Goal: Use online tool/utility: Utilize a website feature to perform a specific function

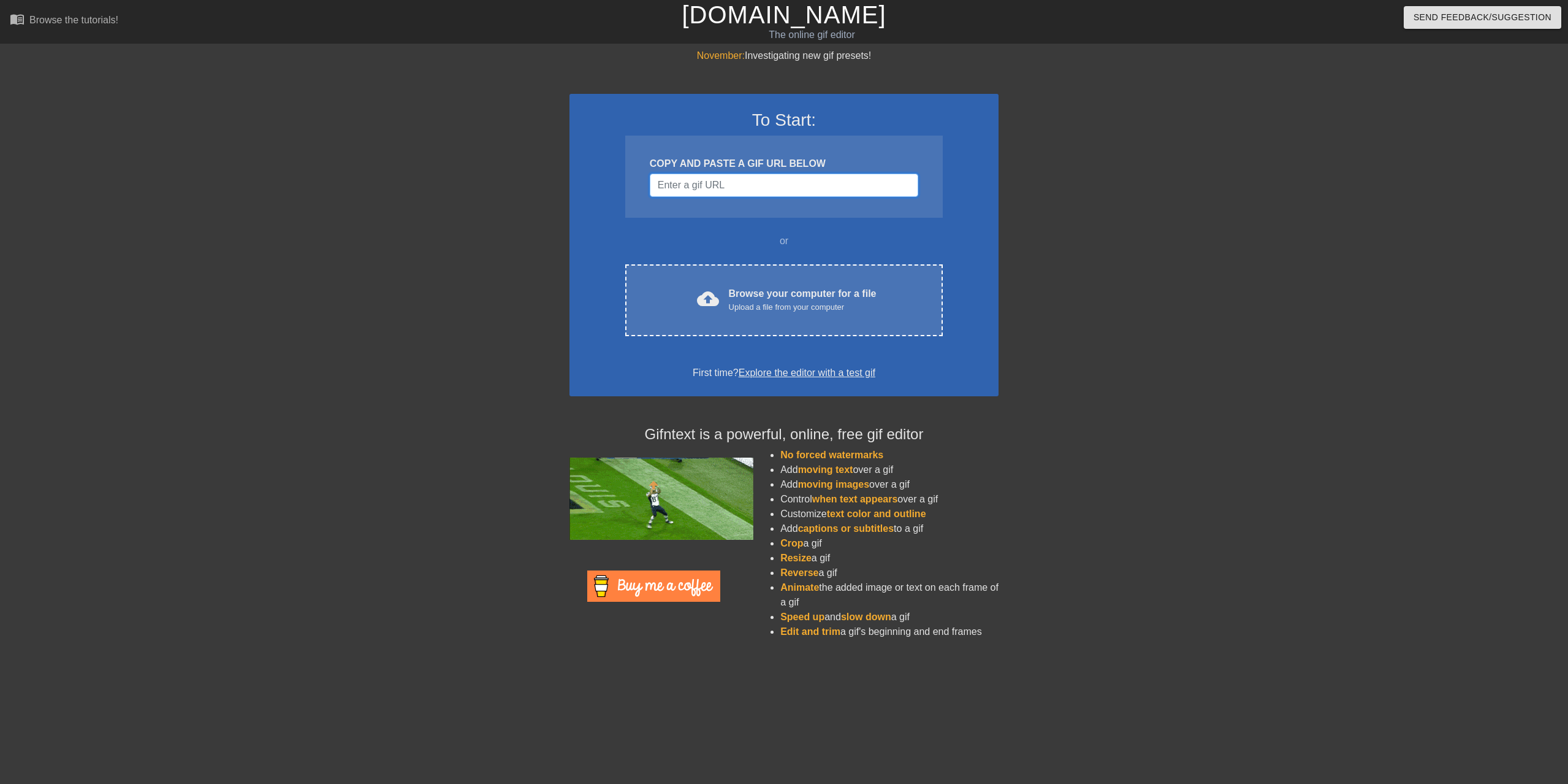
click at [760, 183] on input "Username" at bounding box center [784, 185] width 269 height 23
paste input "[URL][DOMAIN_NAME]"
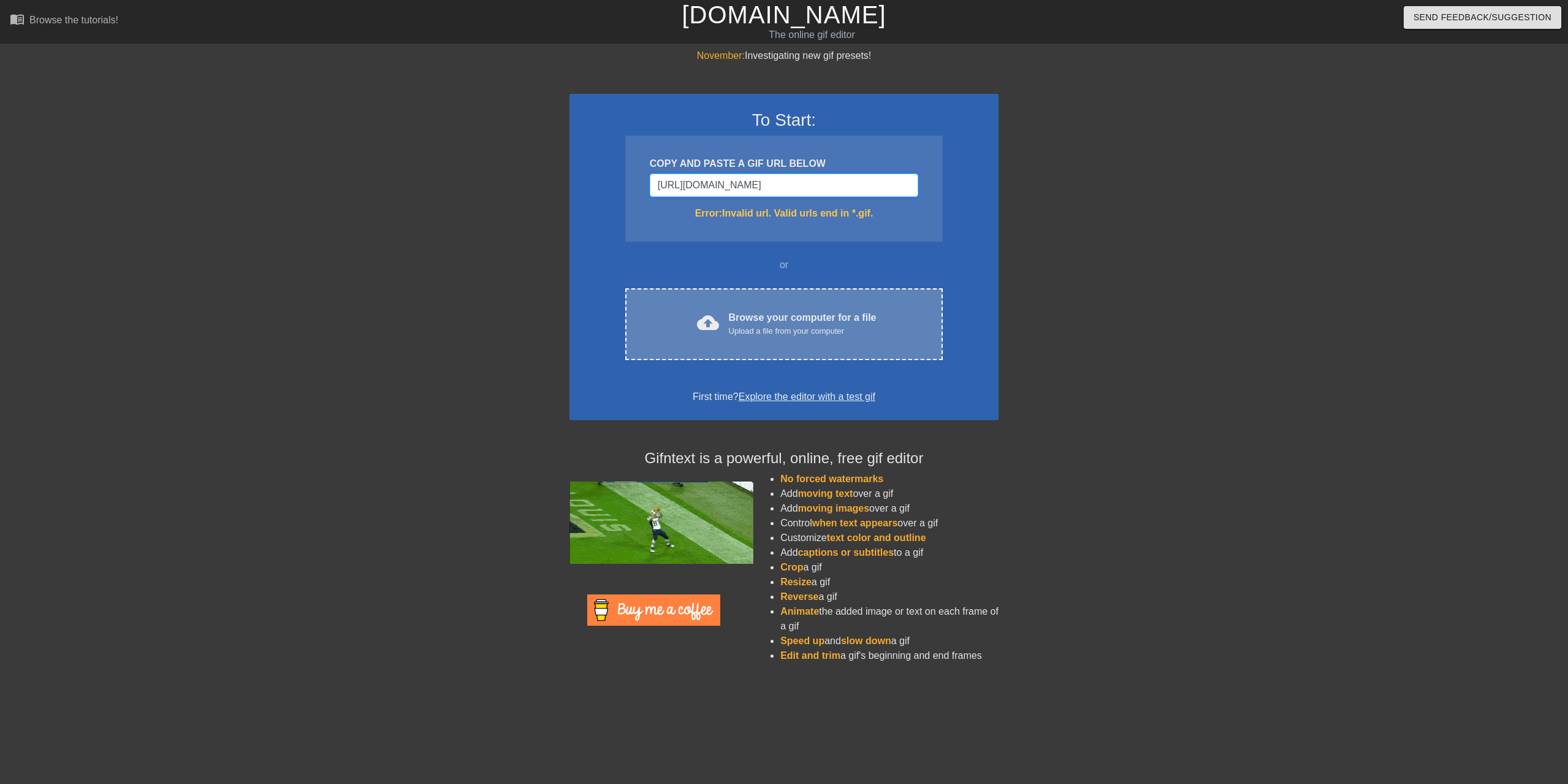
type input "[URL][DOMAIN_NAME]"
click at [816, 298] on div "cloud_upload Browse your computer for a file Upload a file from your computer C…" at bounding box center [784, 324] width 317 height 71
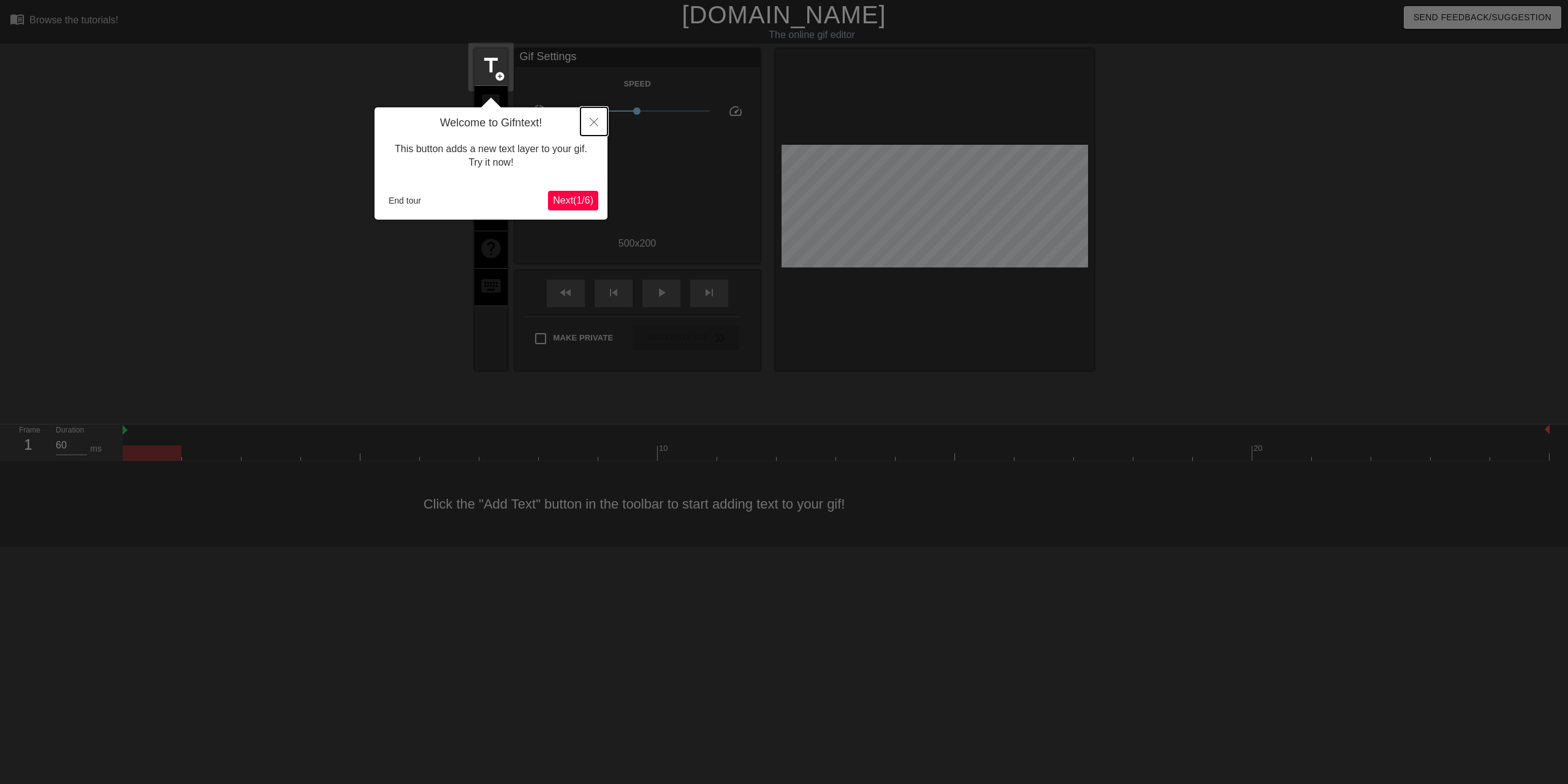
click at [602, 123] on button "Close" at bounding box center [594, 121] width 27 height 29
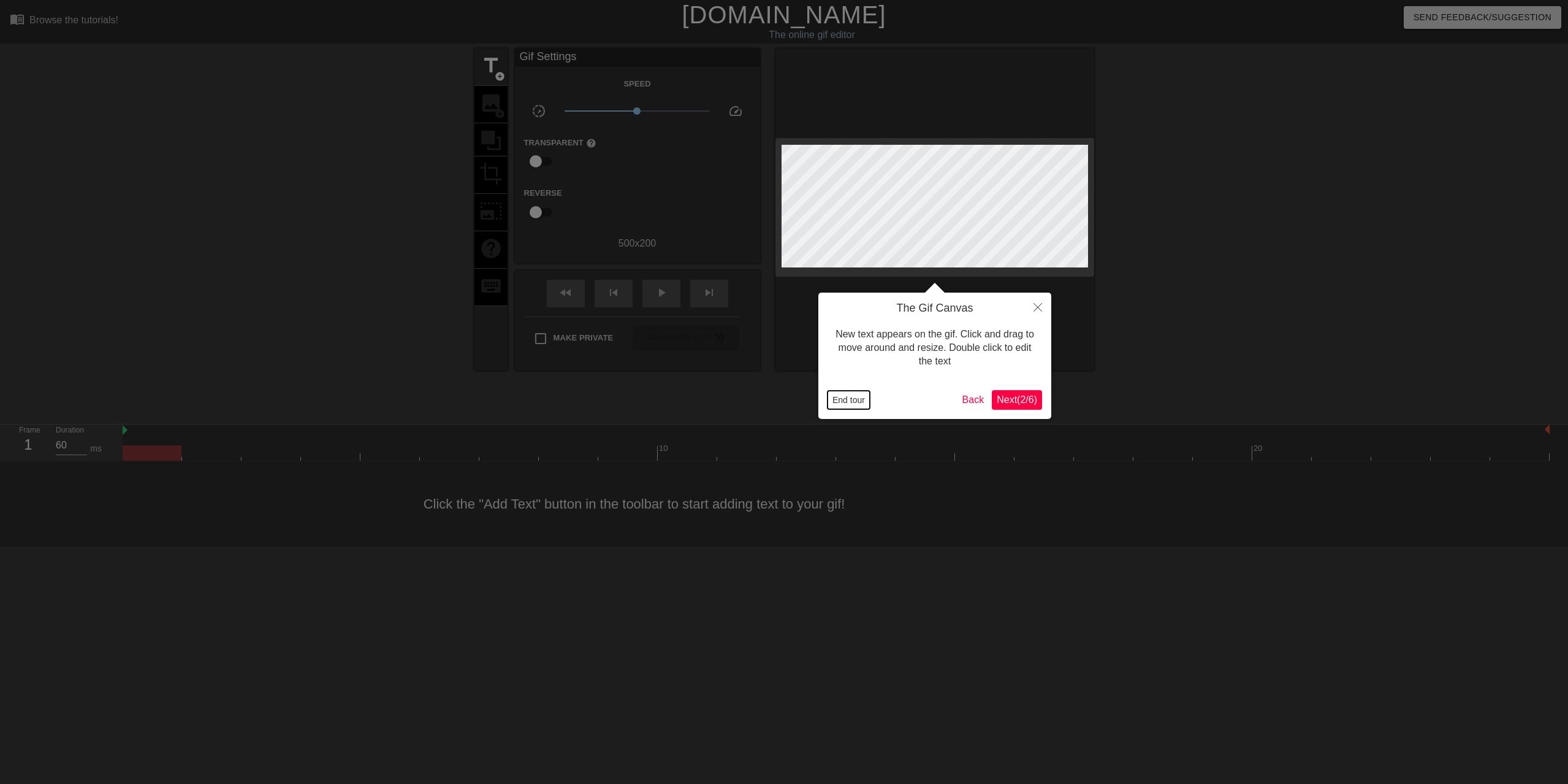
click at [863, 395] on button "End tour" at bounding box center [849, 399] width 42 height 18
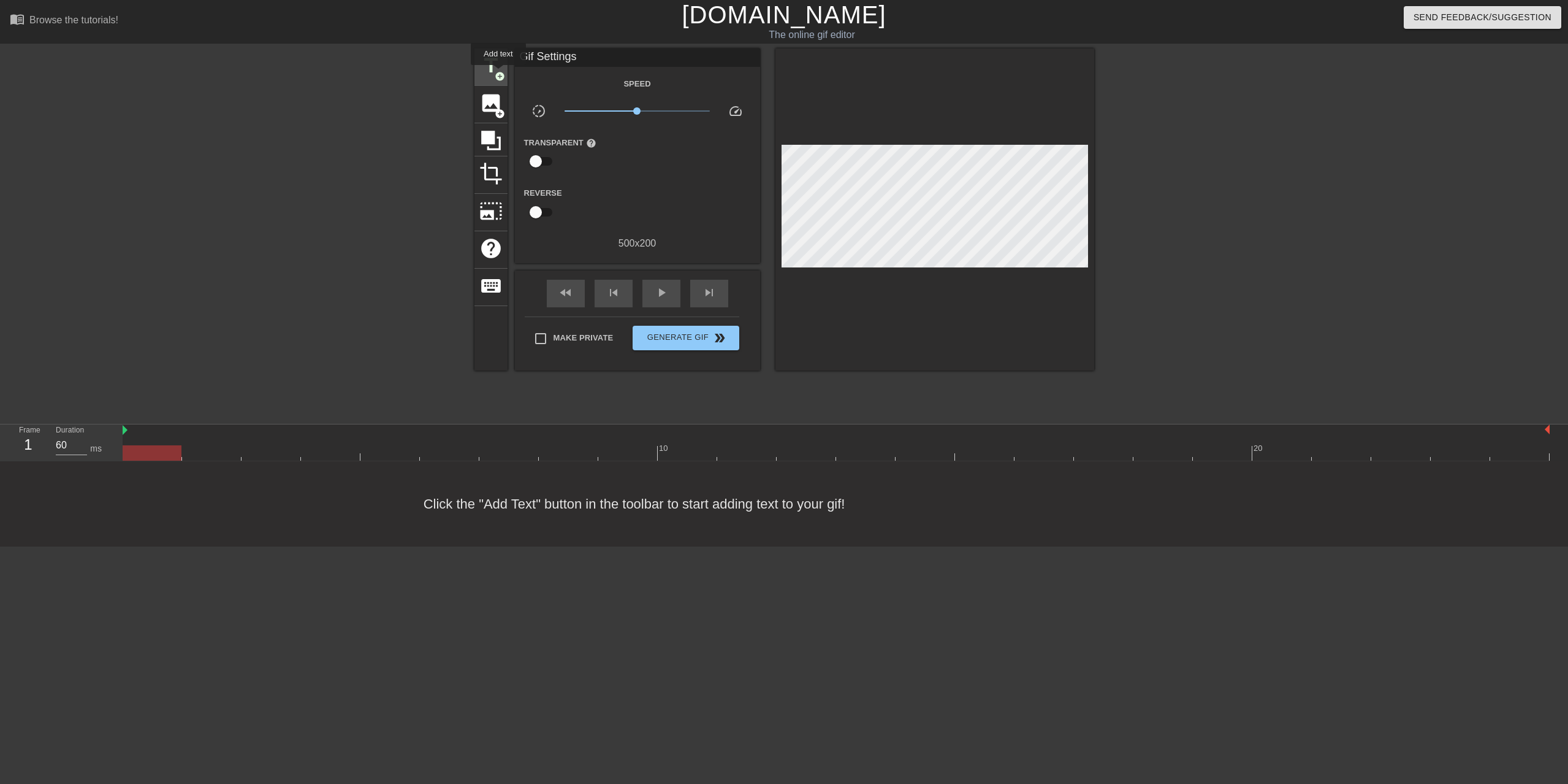
click at [498, 74] on span "add_circle" at bounding box center [500, 76] width 10 height 10
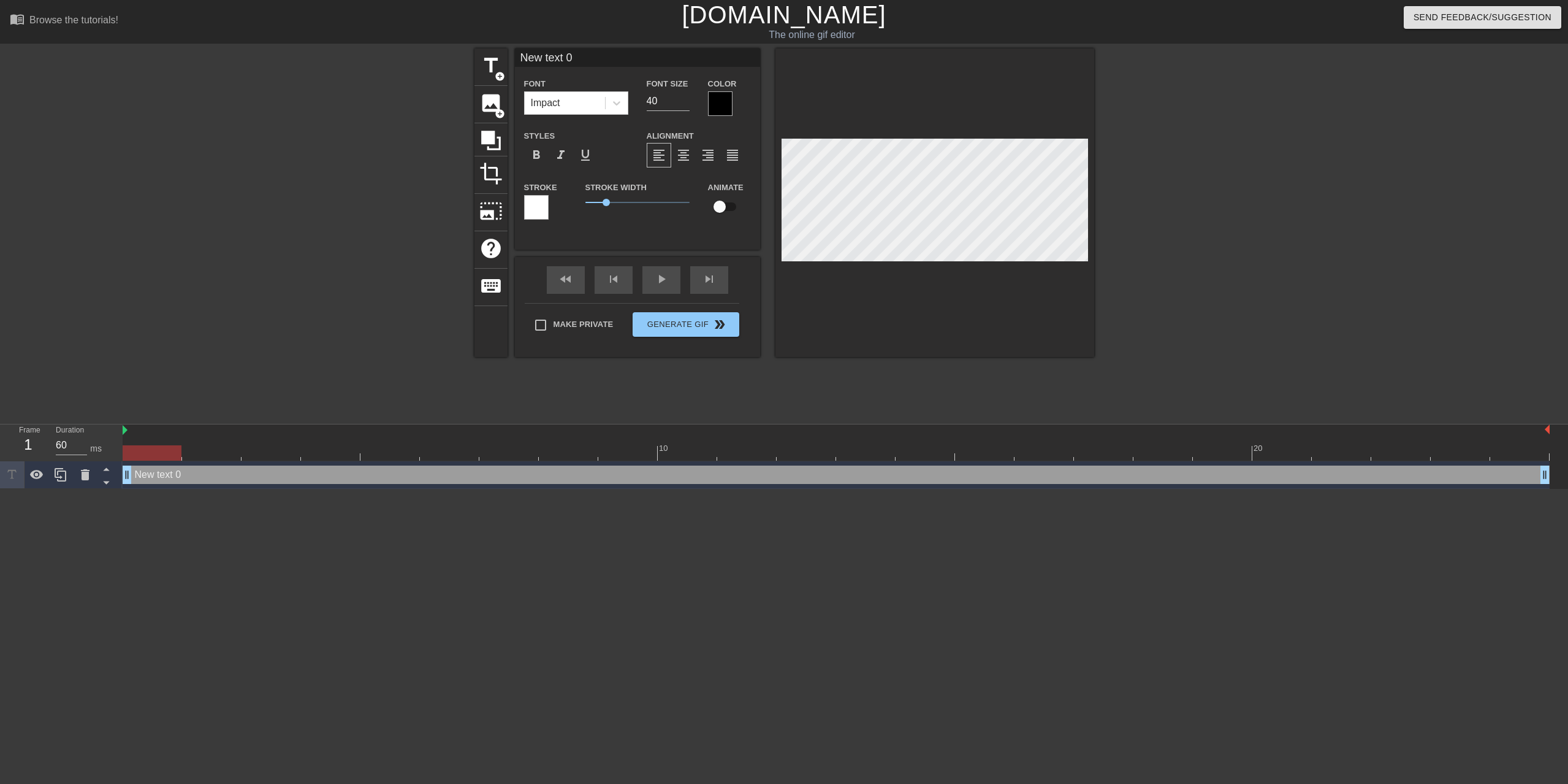
scroll to position [0, 2]
type input "S"
type textarea "S"
type input "So"
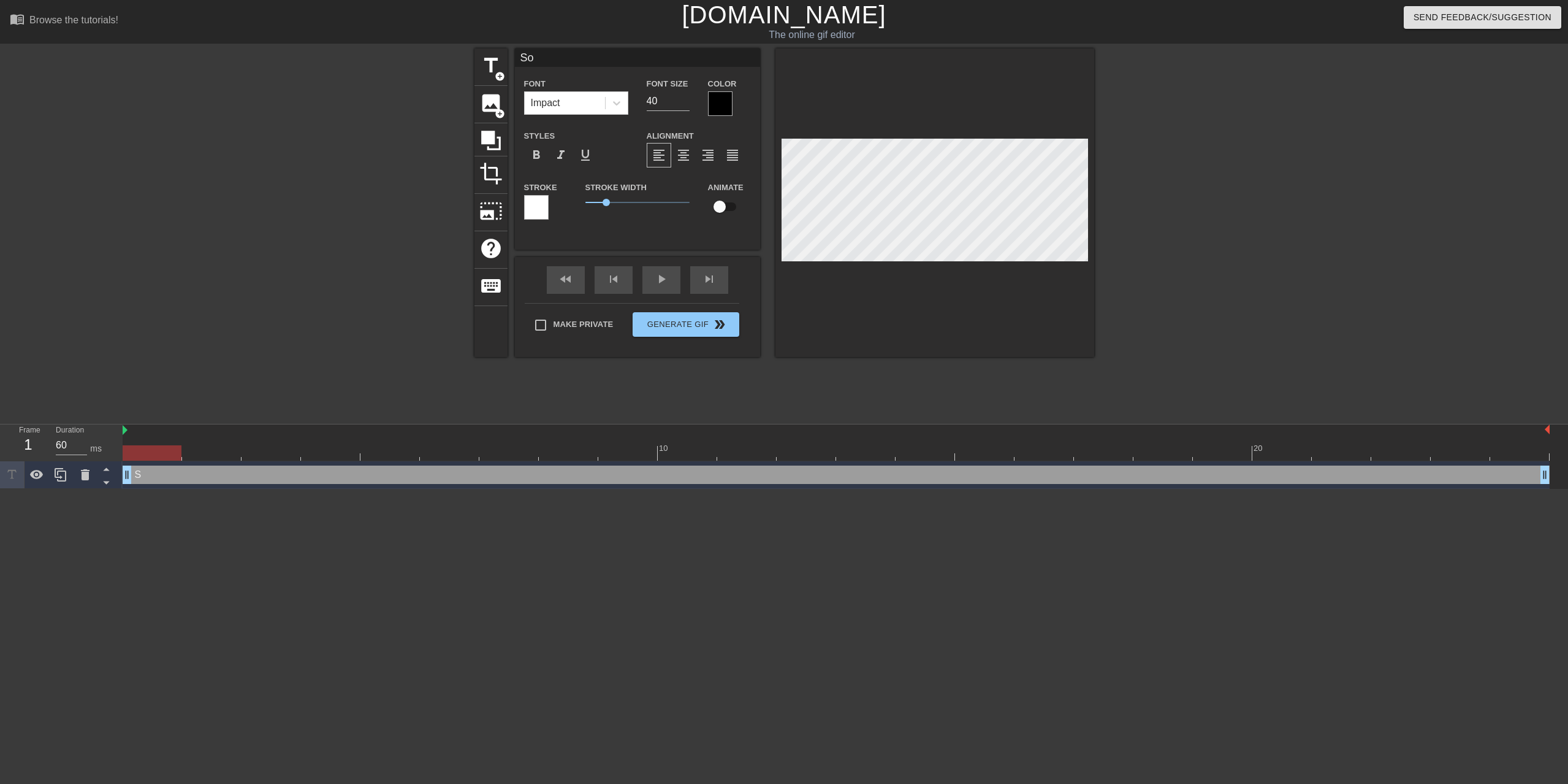
type textarea "So"
type input "Sou"
type textarea "Sou"
type input "Soup"
type textarea "Soup"
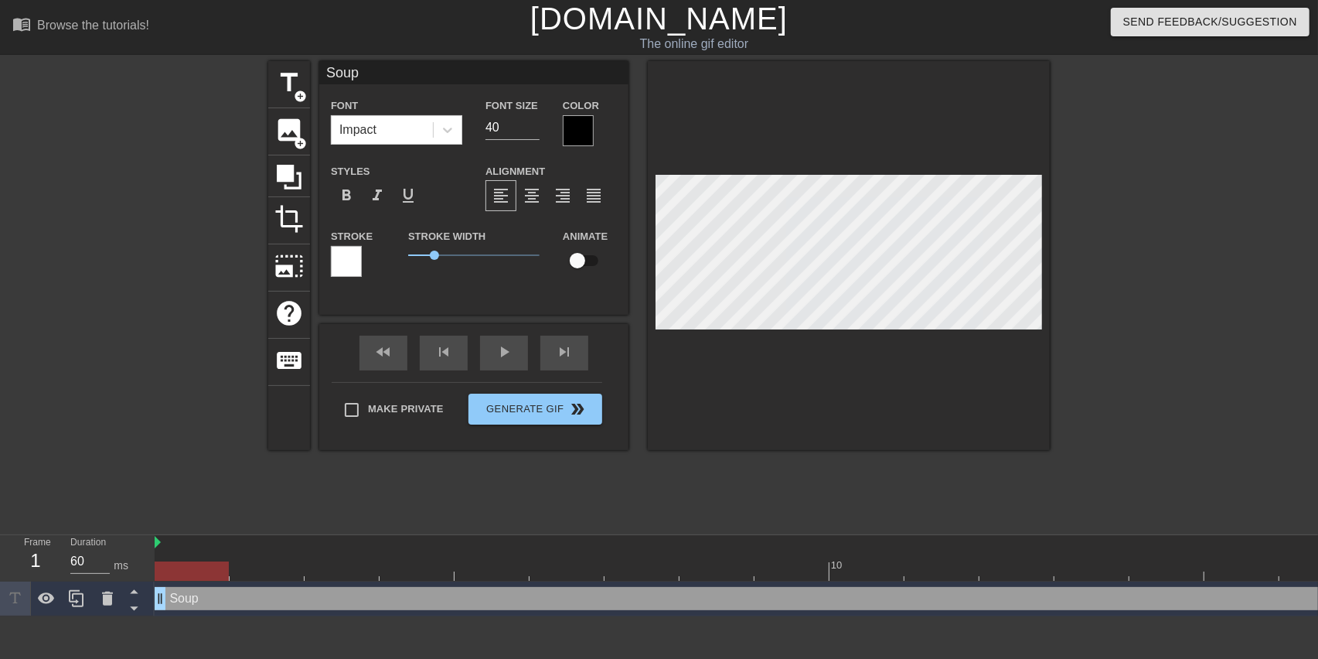
click at [1132, 391] on div at bounding box center [1184, 293] width 232 height 464
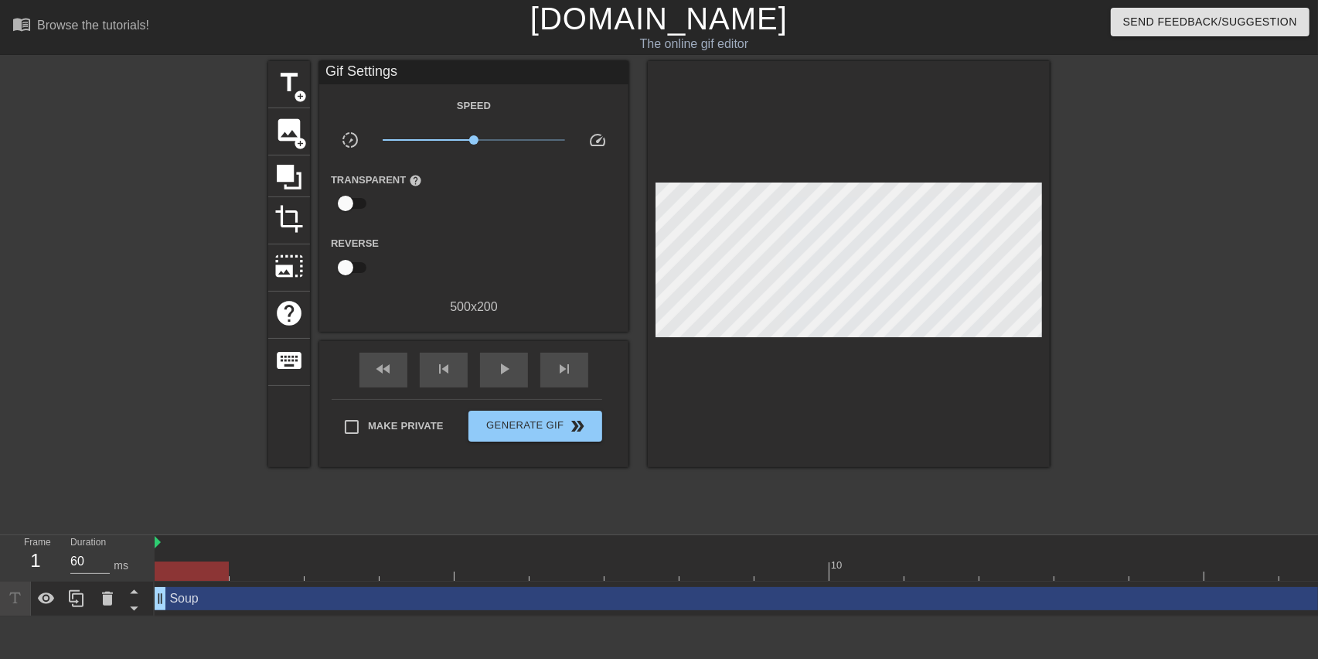
click at [1167, 346] on div at bounding box center [1184, 293] width 232 height 464
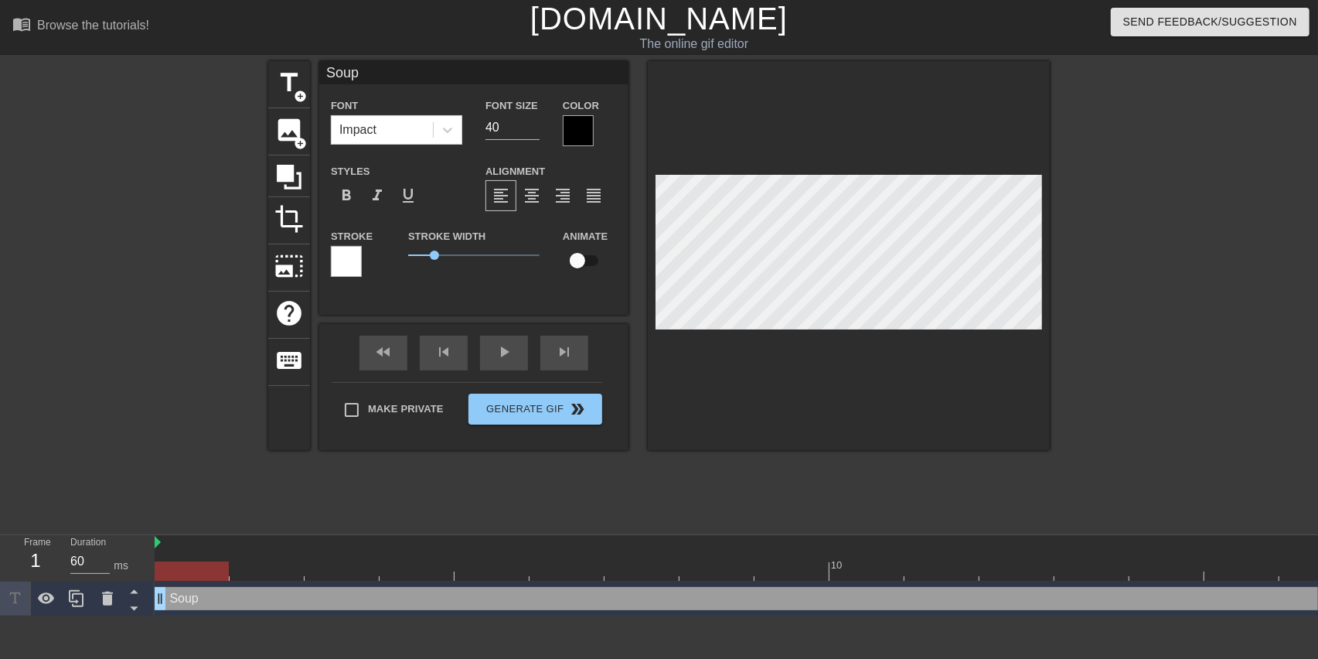
click at [588, 116] on div at bounding box center [578, 130] width 31 height 31
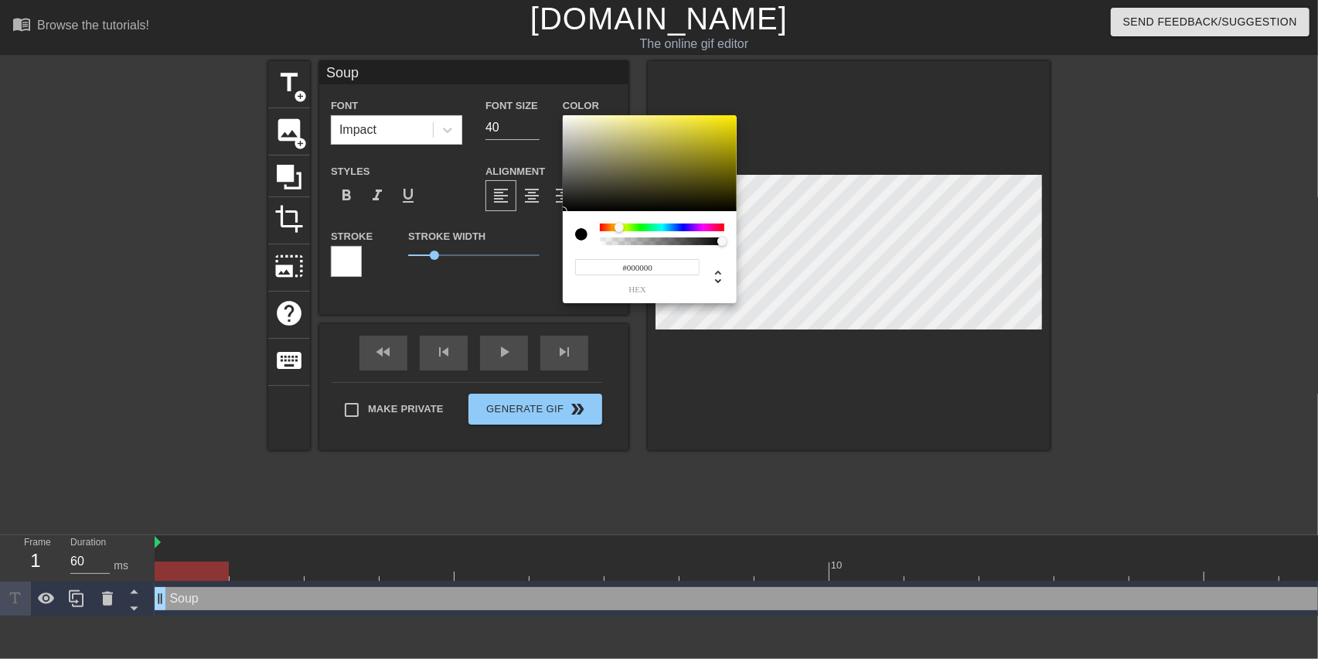
click at [619, 229] on div at bounding box center [662, 227] width 124 height 8
click at [615, 226] on div at bounding box center [614, 227] width 9 height 9
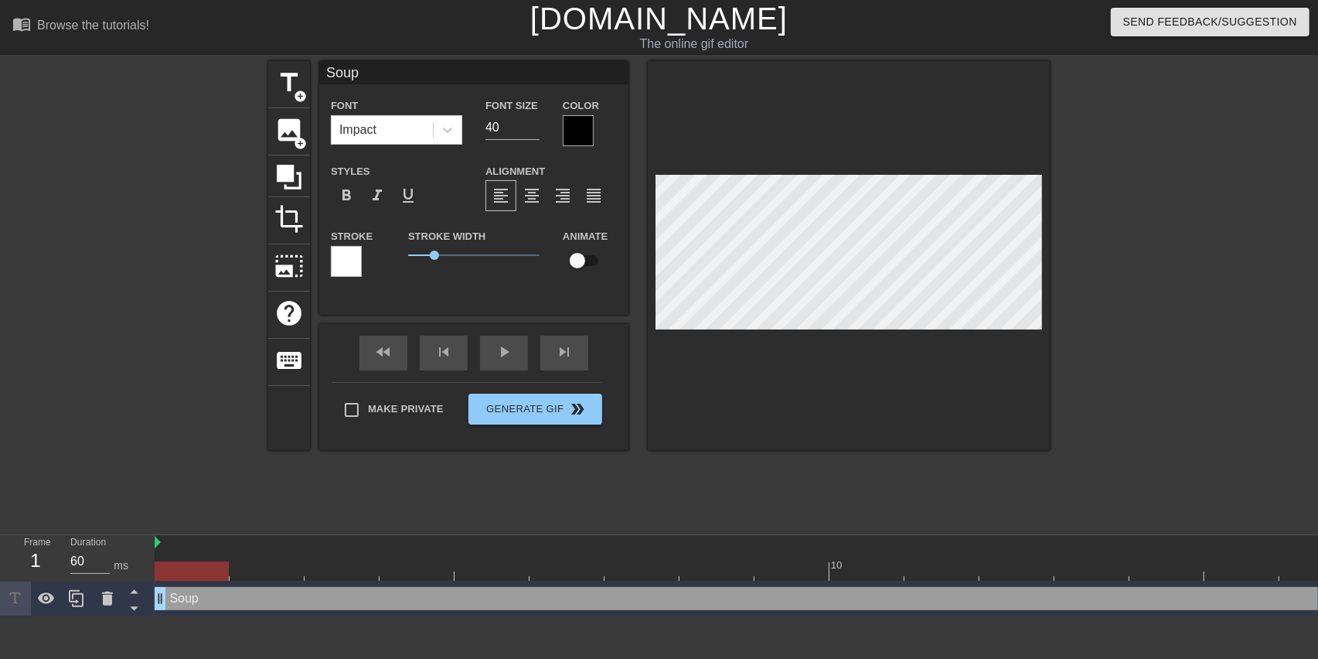
click at [584, 129] on div at bounding box center [578, 130] width 31 height 31
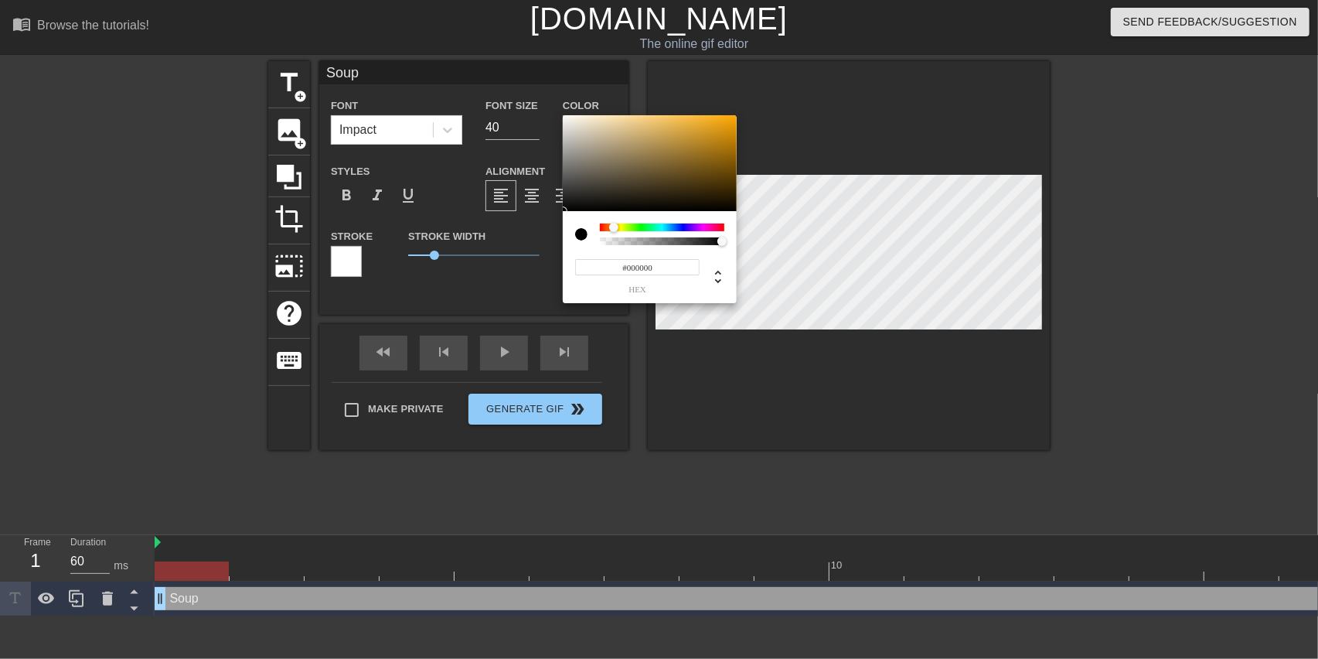
drag, startPoint x: 626, startPoint y: 226, endPoint x: 614, endPoint y: 226, distance: 12.4
click at [614, 226] on div at bounding box center [662, 227] width 124 height 8
click at [676, 143] on div at bounding box center [650, 163] width 174 height 96
type input "#B1893D"
drag, startPoint x: 696, startPoint y: 138, endPoint x: 676, endPoint y: 145, distance: 21.3
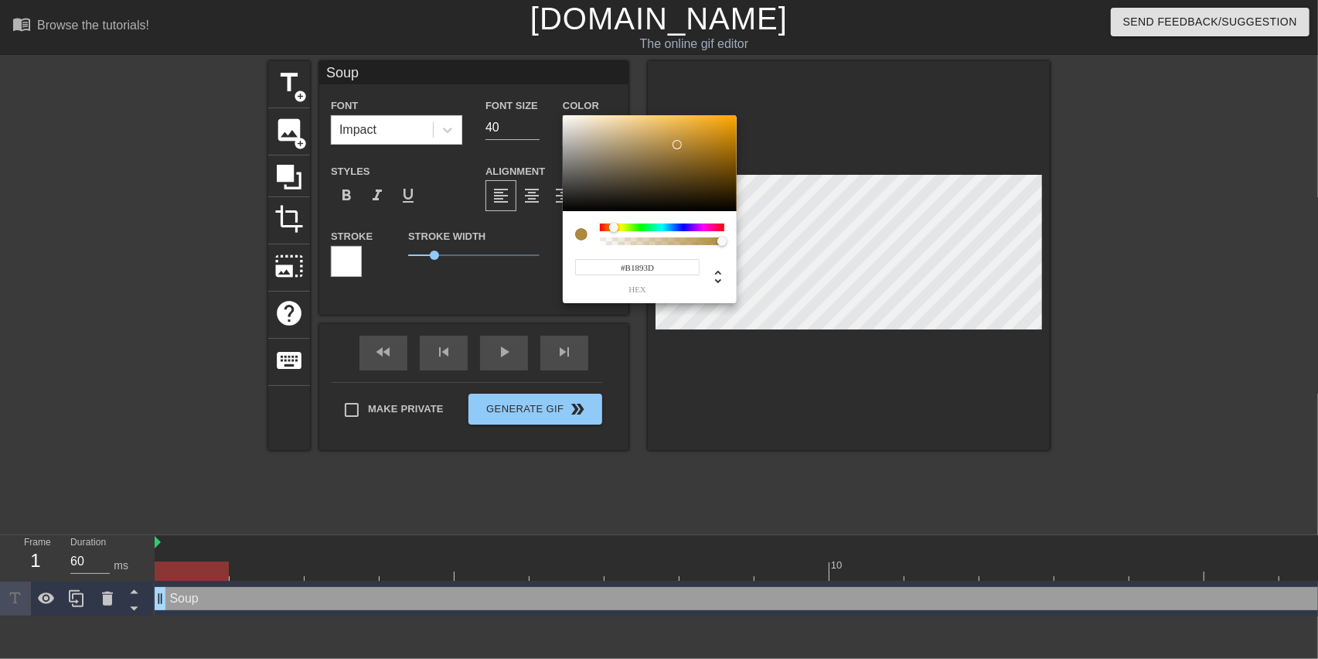
click at [676, 145] on div at bounding box center [650, 163] width 174 height 96
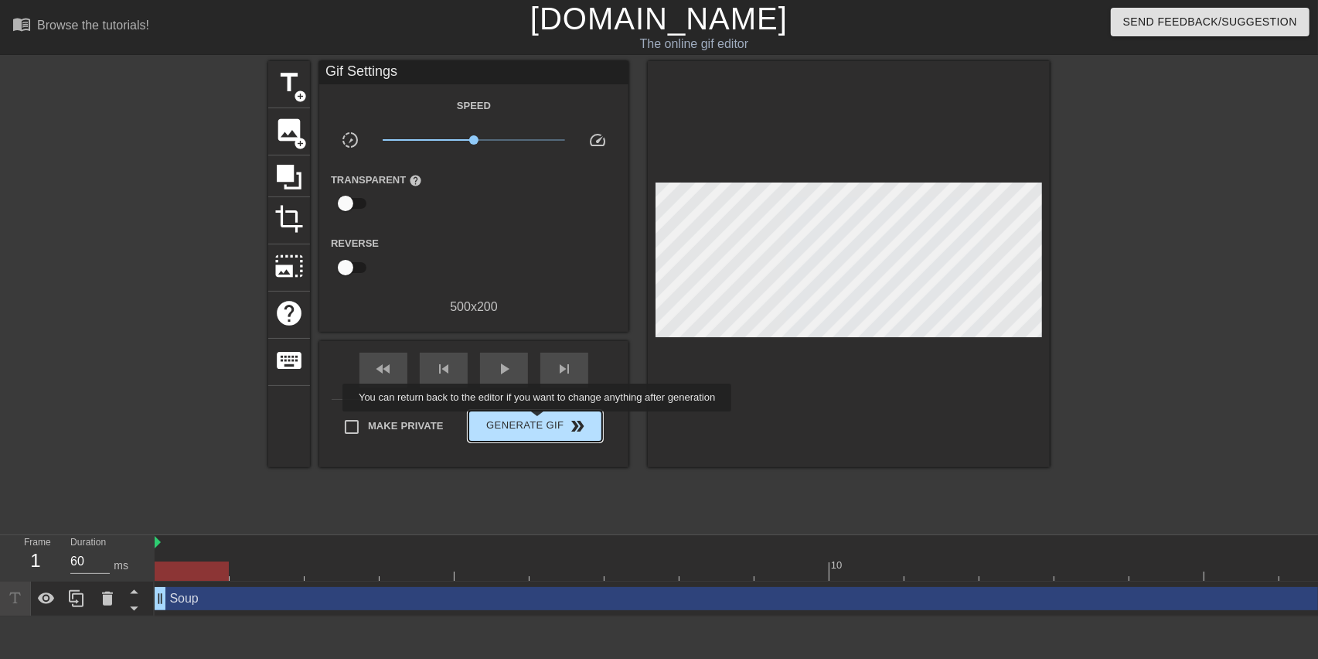
click at [539, 422] on span "Generate Gif double_arrow" at bounding box center [535, 426] width 121 height 19
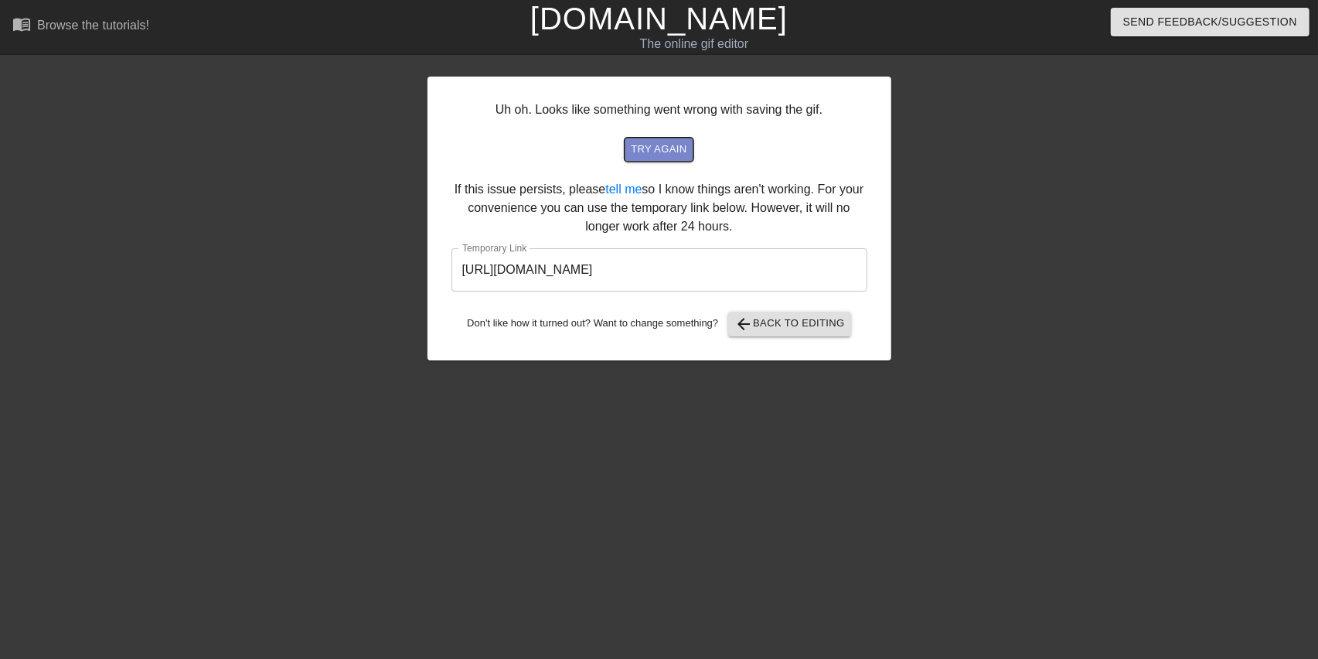
click at [658, 148] on span "try again" at bounding box center [659, 150] width 56 height 18
click at [666, 270] on input "[URL][DOMAIN_NAME]" at bounding box center [659, 269] width 416 height 43
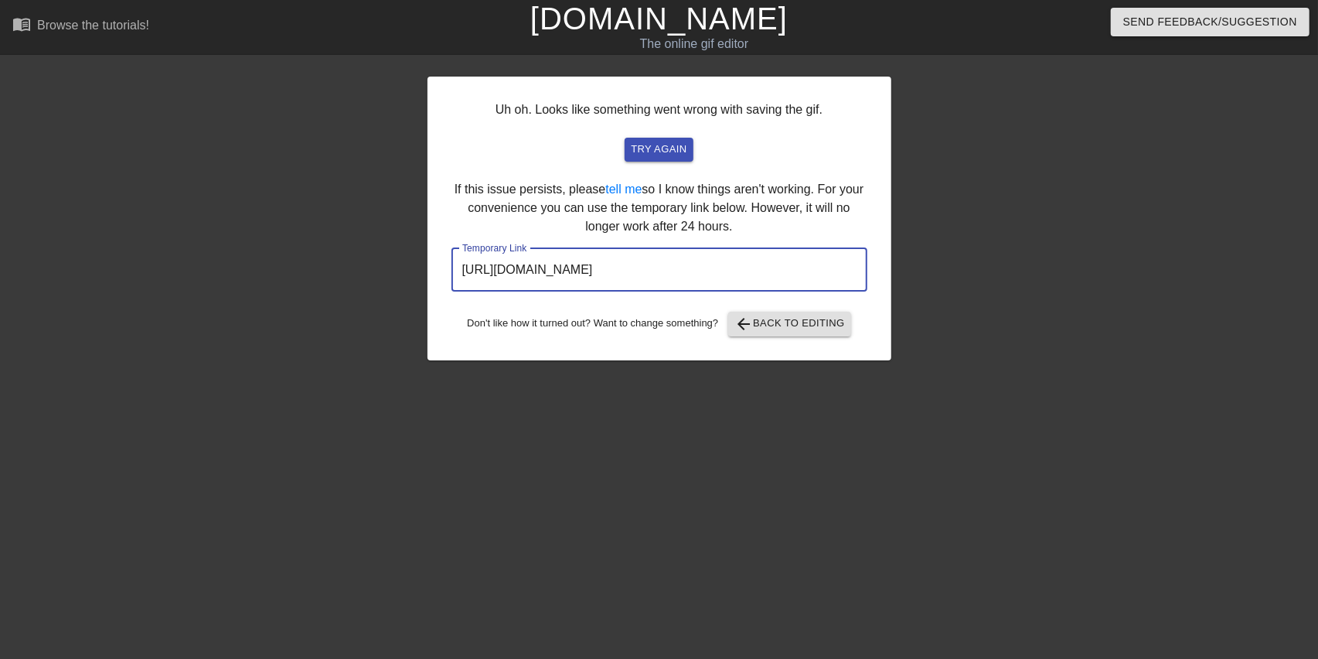
click at [654, 274] on input "[URL][DOMAIN_NAME]" at bounding box center [659, 269] width 416 height 43
